Goal: Navigation & Orientation: Find specific page/section

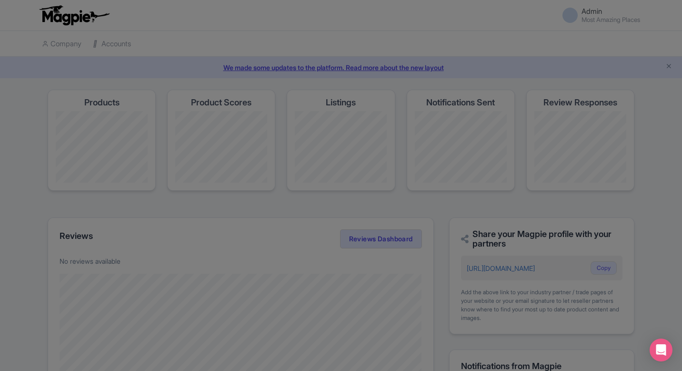
click at [174, 30] on div at bounding box center [341, 185] width 682 height 371
click at [253, 57] on div at bounding box center [341, 185] width 682 height 371
click at [253, 68] on div at bounding box center [341, 185] width 682 height 371
click at [582, 46] on div at bounding box center [341, 185] width 682 height 371
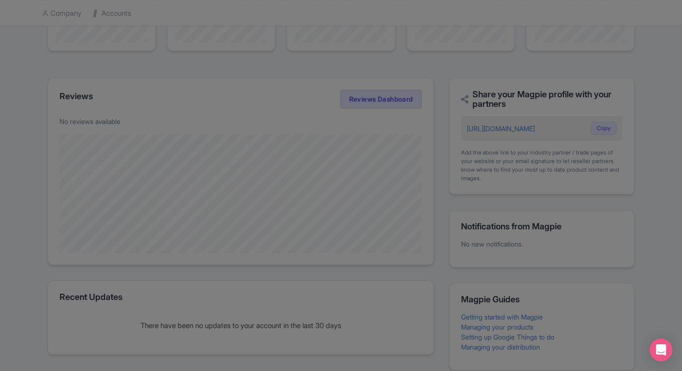
scroll to position [180, 0]
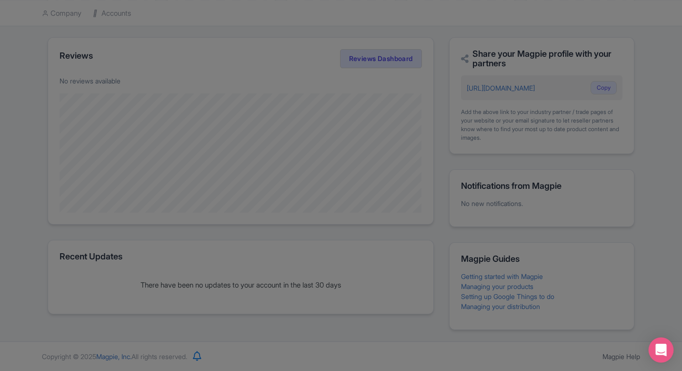
click at [663, 352] on icon "Open Intercom Messenger" at bounding box center [661, 350] width 12 height 12
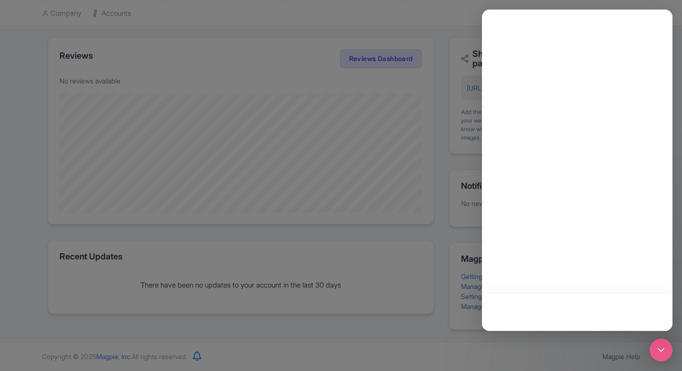
scroll to position [0, 0]
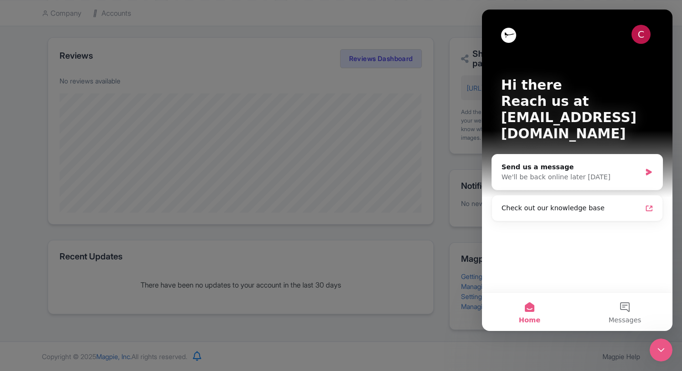
click at [410, 119] on div at bounding box center [341, 185] width 682 height 371
click at [517, 34] on div "C" at bounding box center [577, 34] width 152 height 19
click at [507, 37] on img "Intercom messenger" at bounding box center [508, 35] width 15 height 15
click at [639, 35] on div "C" at bounding box center [641, 34] width 19 height 19
click at [282, 150] on div at bounding box center [341, 185] width 682 height 371
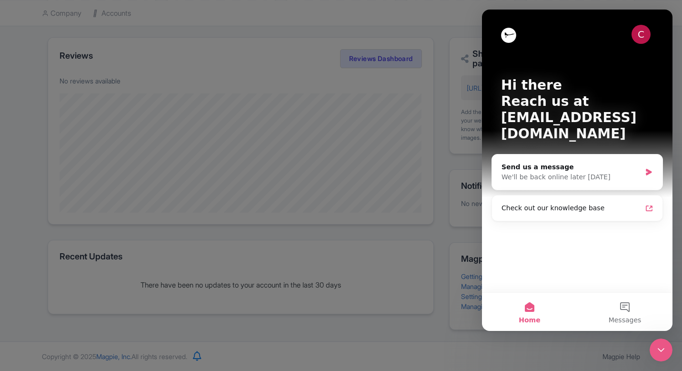
click at [662, 350] on icon "Close Intercom Messenger" at bounding box center [661, 350] width 7 height 4
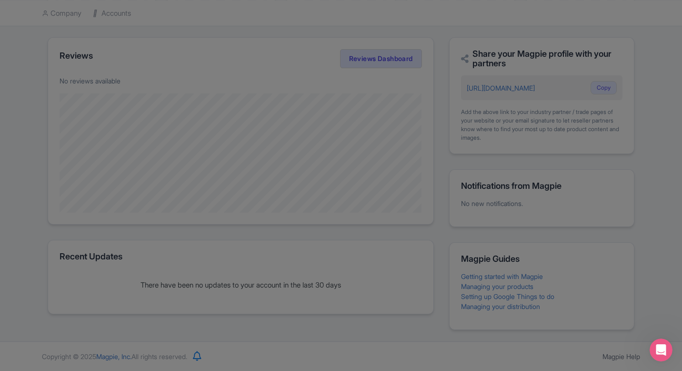
click at [655, 354] on div "Open Intercom Messenger" at bounding box center [661, 349] width 31 height 31
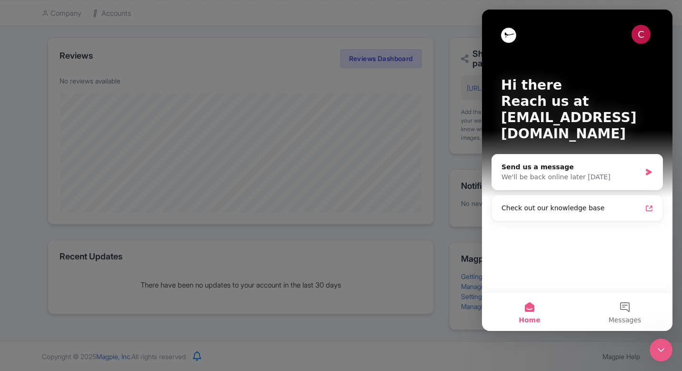
click at [531, 307] on button "Home" at bounding box center [529, 312] width 95 height 38
click at [663, 348] on icon "Close Intercom Messenger" at bounding box center [661, 349] width 11 height 11
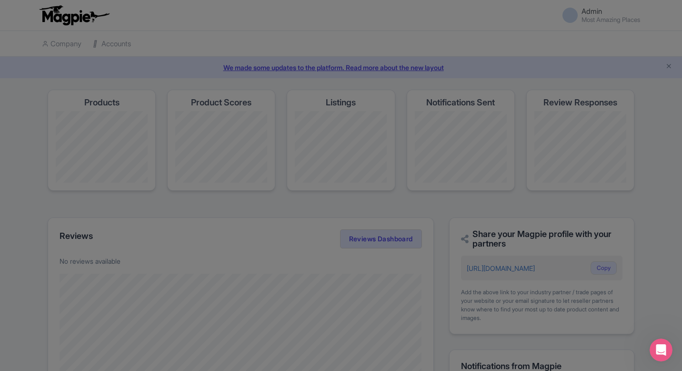
click at [460, 136] on div at bounding box center [341, 185] width 682 height 371
click at [493, 28] on div at bounding box center [341, 185] width 682 height 371
